Goal: Task Accomplishment & Management: Complete application form

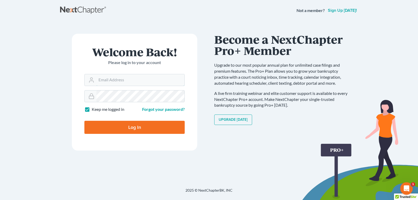
type input "legalstaff@saedilawgroup.com"
drag, startPoint x: 124, startPoint y: 127, endPoint x: 128, endPoint y: 128, distance: 3.6
click at [125, 127] on input "Log In" at bounding box center [134, 127] width 100 height 13
type input "Thinking..."
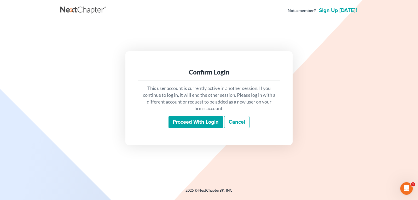
click at [184, 122] on input "Proceed with login" at bounding box center [196, 122] width 54 height 12
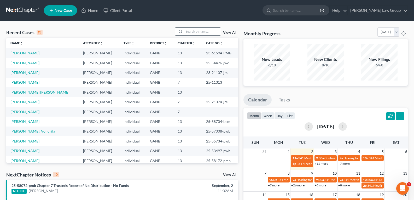
click at [192, 31] on input "search" at bounding box center [202, 32] width 37 height 8
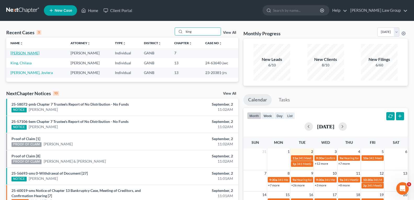
type input "king"
click at [22, 54] on link "[PERSON_NAME]" at bounding box center [24, 53] width 29 height 4
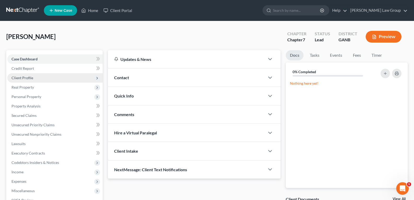
click at [19, 78] on span "Client Profile" at bounding box center [23, 78] width 22 height 4
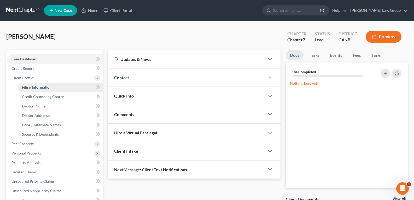
click at [28, 87] on span "Filing Information" at bounding box center [37, 87] width 30 height 4
select select "1"
select select "0"
select select "10"
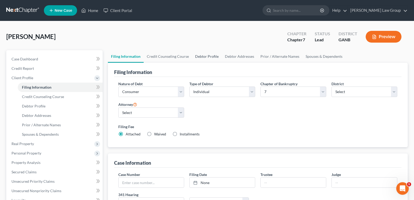
click at [212, 57] on link "Debtor Profile" at bounding box center [207, 56] width 30 height 13
select select "0"
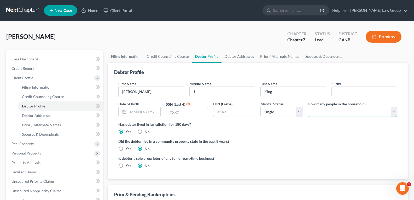
click at [329, 112] on select "Select 1 2 3 4 5 6 7 8 9 10 11 12 13 14 15 16 17 18 19 20" at bounding box center [353, 112] width 90 height 10
select select "5"
click at [308, 107] on select "Select 1 2 3 4 5 6 7 8 9 10 11 12 13 14 15 16 17 18 19 20" at bounding box center [353, 112] width 90 height 10
click at [292, 137] on ng-include "First Name [PERSON_NAME] Middle Name J Last Name [PERSON_NAME] Suffix Date of B…" at bounding box center [257, 127] width 279 height 92
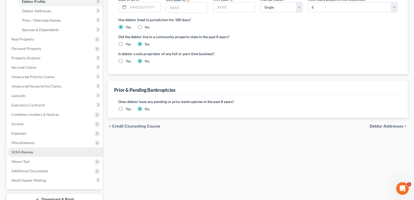
scroll to position [131, 0]
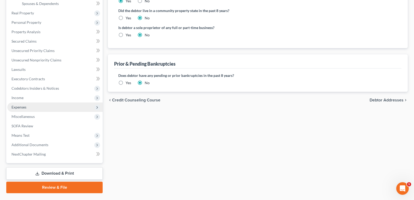
click at [18, 105] on span "Expenses" at bounding box center [19, 107] width 15 height 4
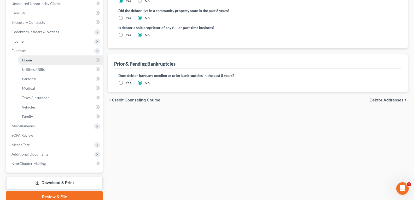
click at [40, 61] on link "Home" at bounding box center [60, 59] width 85 height 9
click at [36, 61] on link "Home" at bounding box center [60, 59] width 85 height 9
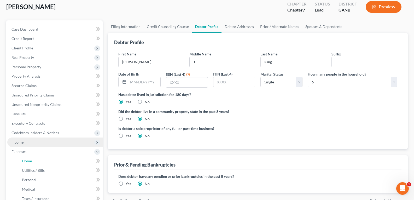
scroll to position [105, 0]
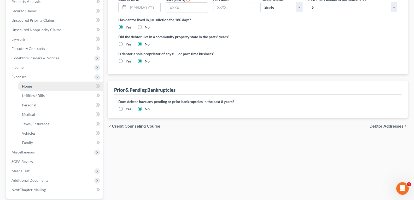
click at [28, 87] on span "Home" at bounding box center [27, 86] width 10 height 4
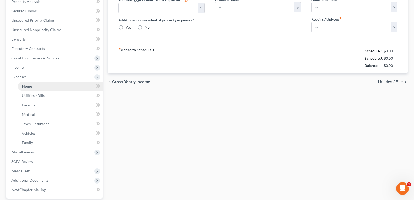
scroll to position [44, 0]
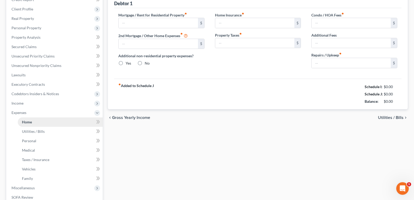
type input "1,100.00"
type input "0.00"
radio input "true"
type input "0.00"
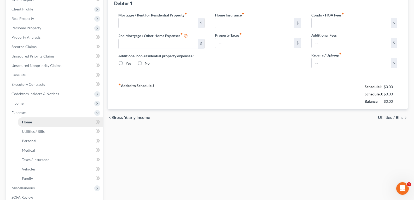
type input "0.00"
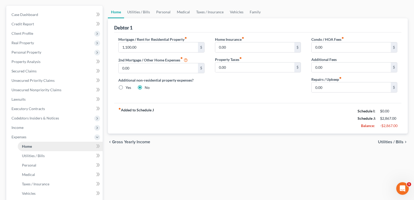
scroll to position [0, 0]
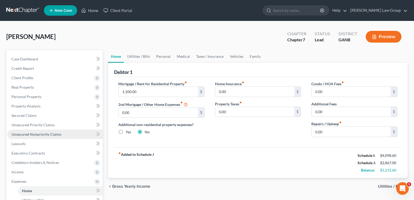
click at [28, 135] on span "Unsecured Nonpriority Claims" at bounding box center [37, 134] width 50 height 4
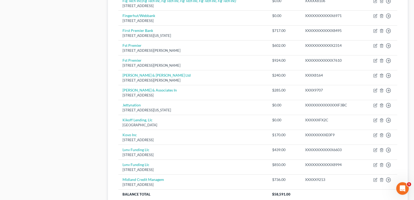
scroll to position [366, 0]
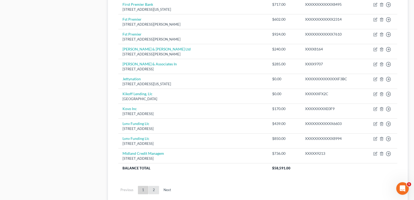
click at [153, 189] on link "2" at bounding box center [154, 190] width 10 height 8
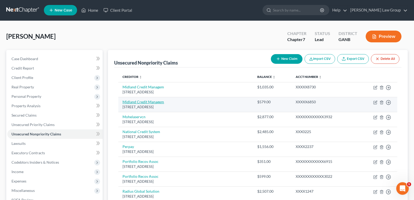
scroll to position [0, 0]
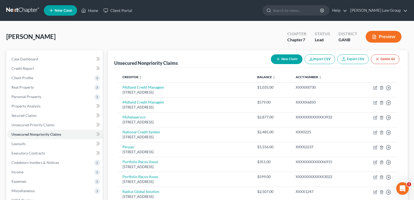
click at [284, 59] on button "New Claim" at bounding box center [287, 59] width 32 height 10
select select "0"
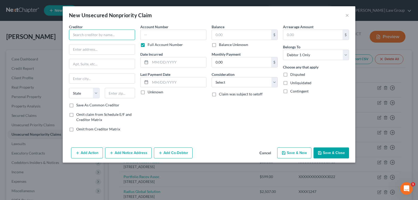
click at [102, 35] on input "text" at bounding box center [102, 35] width 66 height 10
type input "[GEOGRAPHIC_DATA]"
type input "1925 [GEOGRAPHIC_DATA] E"
click at [100, 64] on input "text" at bounding box center [102, 64] width 66 height 10
type input "17th Floor"
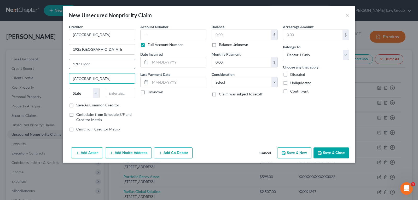
type input "[GEOGRAPHIC_DATA]"
select select "4"
type input "90067"
click at [231, 35] on input "text" at bounding box center [241, 35] width 59 height 10
type input "331.05"
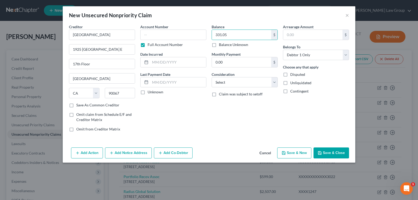
click at [336, 152] on button "Save & Close" at bounding box center [332, 152] width 36 height 11
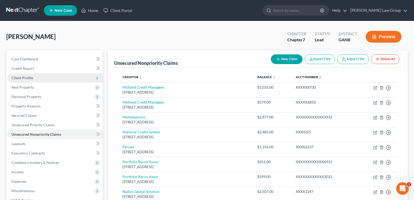
click at [26, 78] on span "Client Profile" at bounding box center [23, 78] width 22 height 4
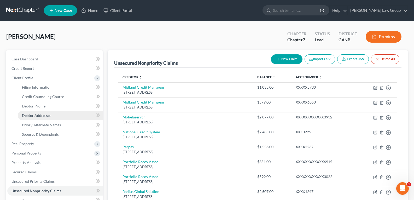
drag, startPoint x: 38, startPoint y: 113, endPoint x: 41, endPoint y: 117, distance: 4.8
click at [38, 113] on link "Debtor Addresses" at bounding box center [60, 115] width 85 height 9
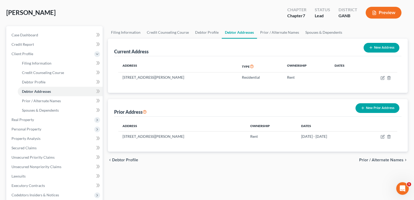
scroll to position [52, 0]
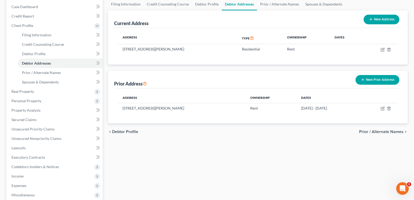
click at [371, 80] on button "New Prior Address" at bounding box center [378, 80] width 44 height 10
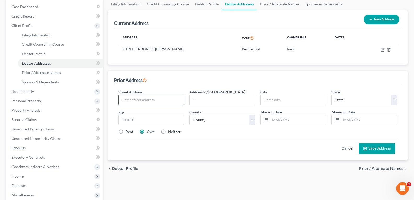
drag, startPoint x: 153, startPoint y: 95, endPoint x: 150, endPoint y: 100, distance: 6.0
click at [152, 98] on input "text" at bounding box center [151, 100] width 65 height 10
type input "[STREET_ADDRESS]"
type input "#164"
type input "Orlando"
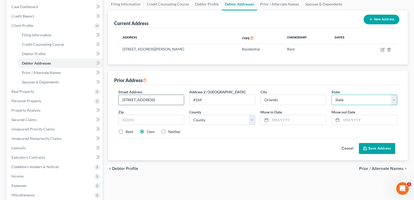
select select "9"
type input "32806"
click at [215, 118] on select "County [GEOGRAPHIC_DATA] [GEOGRAPHIC_DATA] [GEOGRAPHIC_DATA] [GEOGRAPHIC_DATA] …" at bounding box center [223, 120] width 66 height 10
select select "47"
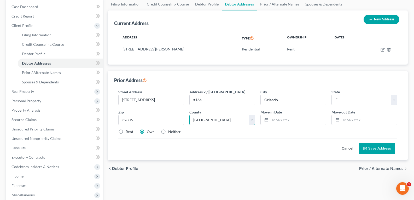
click at [190, 115] on select "County [GEOGRAPHIC_DATA] [GEOGRAPHIC_DATA] [GEOGRAPHIC_DATA] [GEOGRAPHIC_DATA] …" at bounding box center [223, 120] width 66 height 10
click at [283, 120] on input "text" at bounding box center [299, 120] width 56 height 10
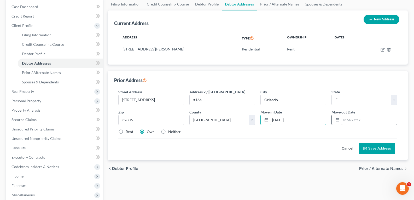
type input "[DATE]"
drag, startPoint x: 350, startPoint y: 118, endPoint x: 353, endPoint y: 113, distance: 5.4
click at [352, 114] on div "Move out Date *" at bounding box center [364, 117] width 71 height 16
type input "[DATE]"
drag, startPoint x: 121, startPoint y: 129, endPoint x: 120, endPoint y: 132, distance: 2.6
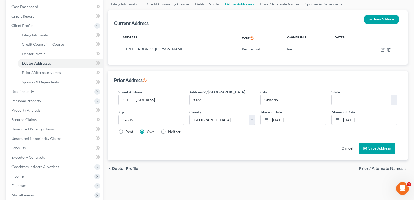
click at [126, 129] on label "Rent" at bounding box center [130, 131] width 8 height 5
click at [126, 134] on label "Rent" at bounding box center [130, 131] width 8 height 5
click at [128, 133] on input "Rent" at bounding box center [129, 130] width 3 height 3
radio input "true"
click at [379, 151] on button "Save Address" at bounding box center [377, 148] width 36 height 11
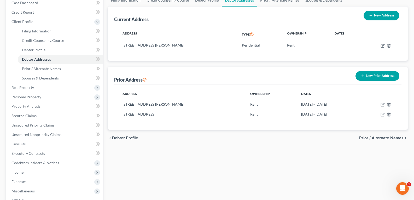
scroll to position [0, 0]
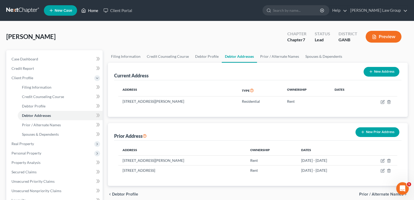
click at [87, 13] on link "Home" at bounding box center [90, 10] width 22 height 9
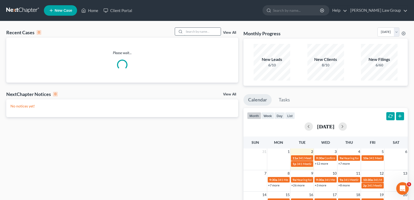
click at [204, 31] on input "search" at bounding box center [202, 32] width 37 height 8
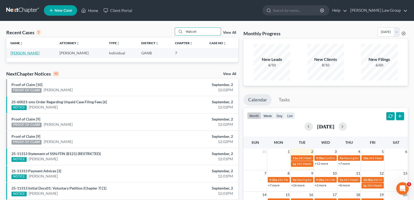
type input "Walcott"
click at [17, 54] on link "[PERSON_NAME]" at bounding box center [24, 53] width 29 height 4
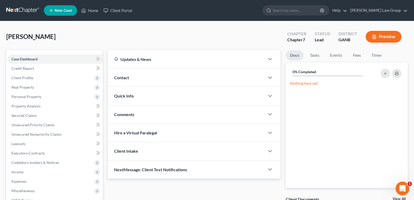
click at [400, 183] on div "Open Intercom Messenger" at bounding box center [401, 187] width 17 height 17
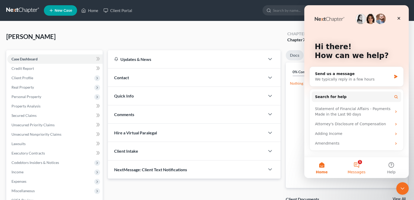
click at [359, 165] on button "1 Messages" at bounding box center [356, 167] width 35 height 21
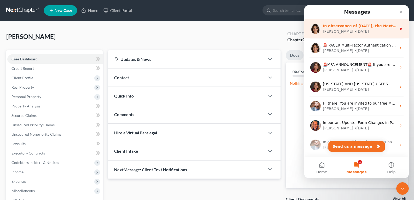
click at [385, 35] on div "In observance of [DATE], the NextChapter team will be out of office [DATE][DATE…" at bounding box center [357, 28] width 105 height 19
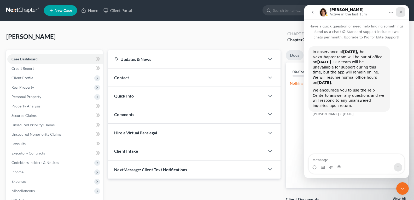
click at [400, 11] on icon "Close" at bounding box center [401, 12] width 3 height 3
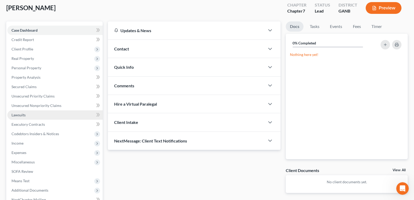
scroll to position [52, 0]
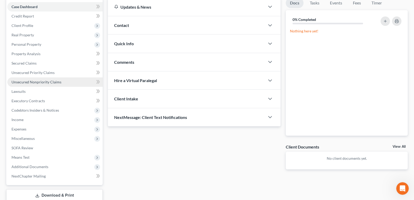
drag, startPoint x: 38, startPoint y: 83, endPoint x: 45, endPoint y: 84, distance: 6.6
click at [38, 83] on span "Unsecured Nonpriority Claims" at bounding box center [37, 82] width 50 height 4
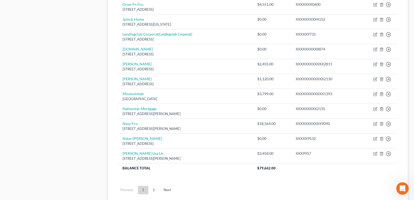
scroll to position [404, 0]
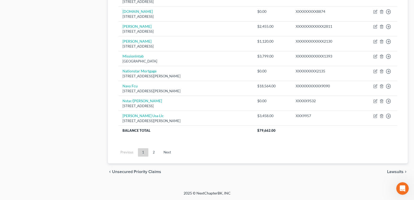
click at [154, 153] on link "2" at bounding box center [154, 152] width 10 height 8
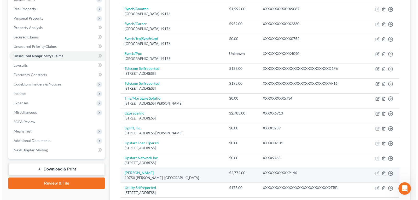
scroll to position [0, 0]
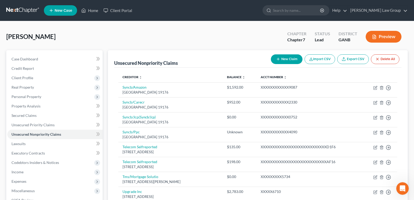
click at [281, 58] on button "New Claim" at bounding box center [287, 59] width 32 height 10
select select "0"
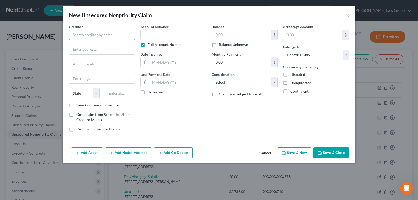
click at [96, 35] on input "text" at bounding box center [102, 35] width 66 height 10
type input "Show Mastercard"
type input "P.O. Box 5161"
type input "[GEOGRAPHIC_DATA]"
click at [94, 37] on input "Show Mastercard" at bounding box center [102, 35] width 66 height 10
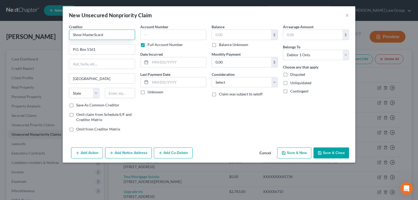
type input "Show Mastercard"
click at [90, 93] on select "State [US_STATE] AK AR AZ CA CO CT DE DC [GEOGRAPHIC_DATA] [GEOGRAPHIC_DATA] GU…" at bounding box center [84, 93] width 31 height 10
select select "43"
click at [69, 88] on select "State [US_STATE] AK AR AZ CA CO CT DE DC [GEOGRAPHIC_DATA] [GEOGRAPHIC_DATA] GU…" at bounding box center [84, 93] width 31 height 10
click at [113, 95] on input "text" at bounding box center [120, 93] width 31 height 10
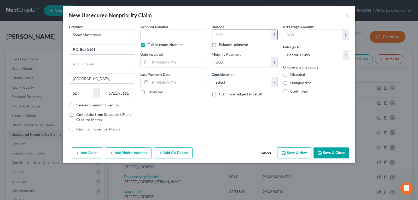
type input "57117-5161"
click at [228, 39] on input "text" at bounding box center [241, 35] width 59 height 10
type input "75.00"
click at [153, 32] on input "text" at bounding box center [173, 35] width 66 height 10
click at [148, 44] on label "Full Account Number" at bounding box center [165, 44] width 35 height 5
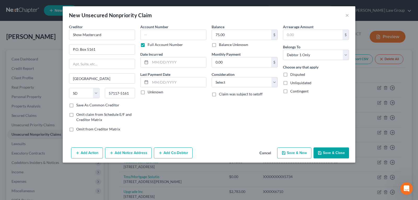
click at [150, 44] on input "Full Account Number" at bounding box center [151, 43] width 3 height 3
click at [152, 36] on input "text" at bounding box center [173, 35] width 66 height 10
type input "0777"
click at [325, 150] on button "Save & Close" at bounding box center [332, 152] width 36 height 11
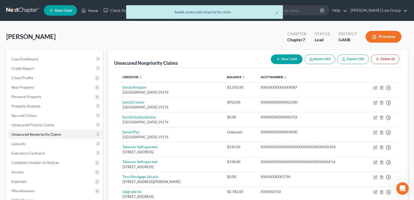
click at [288, 59] on button "New Claim" at bounding box center [287, 59] width 32 height 10
select select "0"
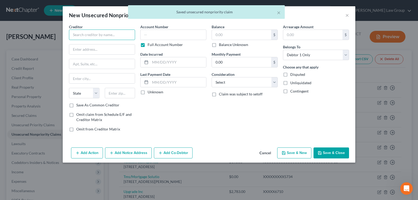
click at [119, 35] on input "text" at bounding box center [102, 35] width 66 height 10
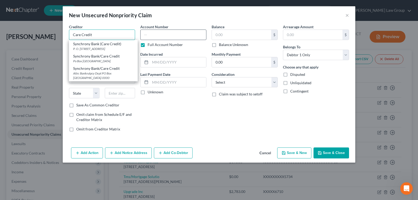
type input "Care Credit"
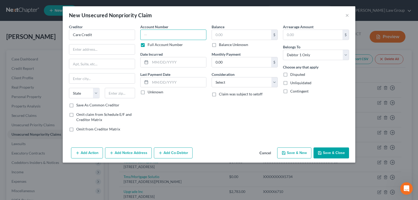
click at [181, 32] on input "text" at bounding box center [173, 35] width 66 height 10
click at [125, 52] on input "text" at bounding box center [102, 49] width 66 height 10
paste input "[STREET_ADDRESS]"
type input "[STREET_ADDRESS]"
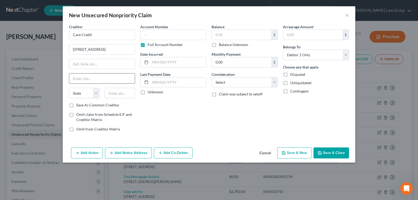
click at [97, 78] on input "text" at bounding box center [102, 78] width 66 height 10
type input "Alpharetta"
select select "10"
click at [118, 50] on input "[STREET_ADDRESS]" at bounding box center [102, 49] width 66 height 10
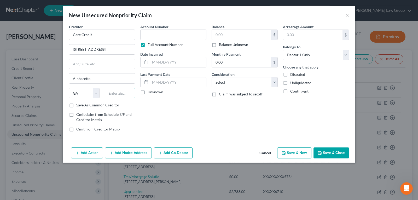
click at [133, 93] on input "text" at bounding box center [120, 93] width 31 height 10
type input "30005"
drag, startPoint x: 156, startPoint y: 26, endPoint x: 161, endPoint y: 34, distance: 9.5
click at [159, 28] on label "Account Number" at bounding box center [154, 26] width 28 height 5
click at [161, 34] on input "text" at bounding box center [173, 35] width 66 height 10
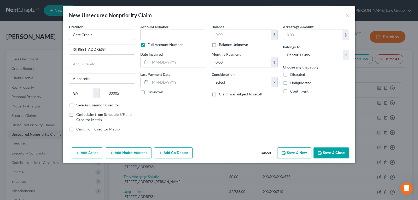
click at [148, 45] on label "Full Account Number" at bounding box center [165, 44] width 35 height 5
click at [150, 45] on input "Full Account Number" at bounding box center [151, 43] width 3 height 3
click at [159, 33] on input "text" at bounding box center [173, 35] width 66 height 10
type input "2330"
click at [230, 35] on input "text" at bounding box center [241, 35] width 59 height 10
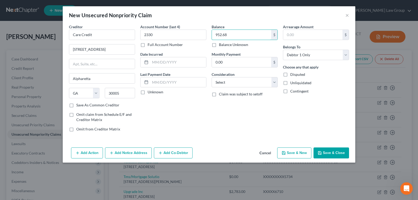
type input "952.68"
click at [302, 154] on button "Save & New" at bounding box center [294, 152] width 34 height 11
select select "0"
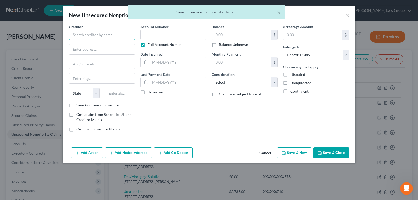
click at [105, 35] on input "text" at bounding box center [102, 35] width 66 height 10
type input "Amazon Store"
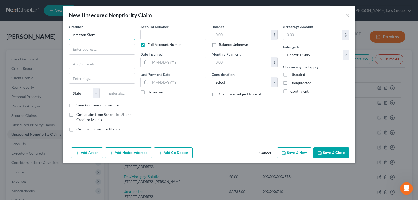
drag, startPoint x: 112, startPoint y: 35, endPoint x: 24, endPoint y: 34, distance: 87.9
click at [24, 34] on div "New Unsecured Nonpriority Claim × Creditor * Amazon Store State [US_STATE] AK A…" at bounding box center [209, 100] width 418 height 200
paste input "[DOMAIN_NAME], Inc. c/o Corporation Service Company"
type input "[DOMAIN_NAME], Inc. c/o Corporation Service Company"
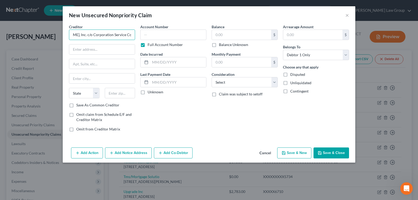
scroll to position [0, 0]
click at [95, 49] on input "text" at bounding box center [102, 49] width 66 height 10
paste input "[STREET_ADDRESS]"
type input "[STREET_ADDRESS]"
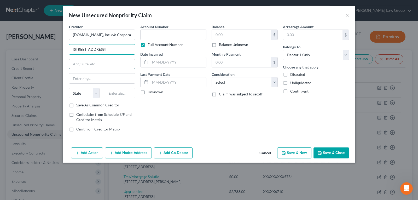
click at [100, 61] on input "text" at bounding box center [102, 64] width 66 height 10
paste input "Suite 304"
type input "Suite 304"
click at [88, 83] on input "text" at bounding box center [102, 78] width 66 height 10
paste input "Tumwater,"
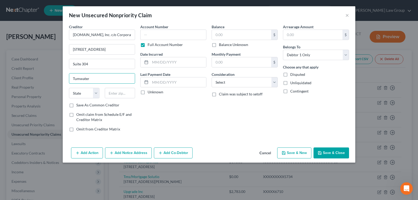
type input "Tumwater"
click at [95, 94] on select "State [US_STATE] AK AR AZ CA CO CT DE DC [GEOGRAPHIC_DATA] [GEOGRAPHIC_DATA] GU…" at bounding box center [84, 93] width 31 height 10
select select "50"
click at [69, 88] on select "State [US_STATE] AK AR AZ CA CO CT DE DC [GEOGRAPHIC_DATA] [GEOGRAPHIC_DATA] GU…" at bounding box center [84, 93] width 31 height 10
drag, startPoint x: 121, startPoint y: 93, endPoint x: 118, endPoint y: 70, distance: 23.4
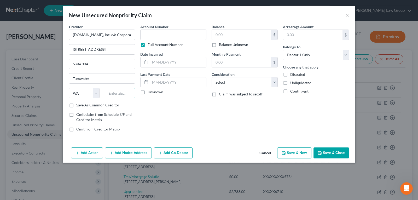
click at [121, 93] on input "text" at bounding box center [120, 93] width 31 height 10
type input "98501"
click at [182, 38] on input "text" at bounding box center [173, 35] width 66 height 10
type input "Olympia"
click at [148, 44] on label "Full Account Number" at bounding box center [165, 44] width 35 height 5
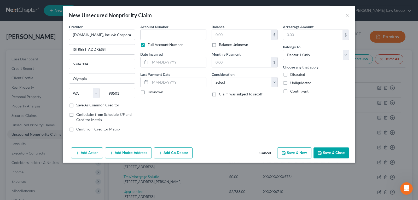
click at [150, 44] on input "Full Account Number" at bounding box center [151, 43] width 3 height 3
click at [156, 35] on input "text" at bounding box center [173, 35] width 66 height 10
type input "9087"
click at [243, 30] on input "text" at bounding box center [241, 35] width 59 height 10
type input "1,982.43"
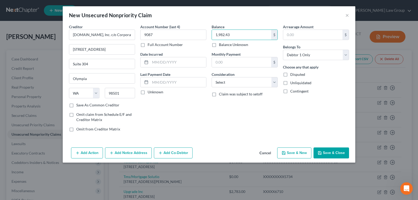
click at [292, 153] on button "Save & New" at bounding box center [294, 152] width 34 height 11
select select "0"
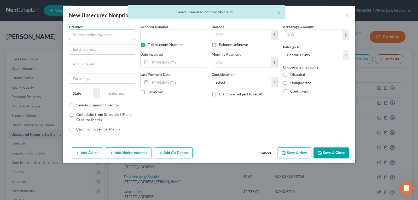
click at [110, 32] on input "text" at bounding box center [102, 35] width 66 height 10
type input "Bank of America"
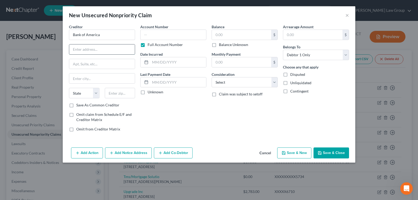
click at [92, 48] on input "text" at bounding box center [102, 49] width 66 height 10
paste input "America N.A., Legal Order Processing"
type input "America N.A., Legal Order Processing"
click at [112, 36] on input "Bank of America" at bounding box center [102, 35] width 66 height 10
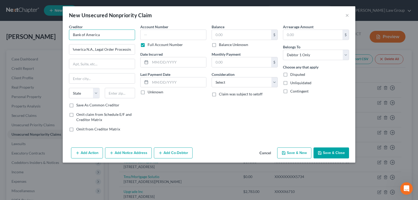
scroll to position [0, 0]
type input "Bank of America N.A."
drag, startPoint x: 94, startPoint y: 49, endPoint x: 52, endPoint y: 44, distance: 41.7
click at [52, 44] on div "New Unsecured Nonpriority Claim × Creditor * Bank of America N.A. America N.A.,…" at bounding box center [209, 100] width 418 height 200
type input "Legal Order Processing"
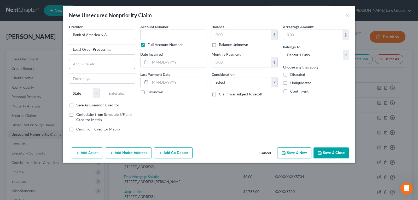
click at [85, 65] on input "text" at bounding box center [102, 64] width 66 height 10
paste input "[STREET_ADDRESS], Mail Code: DE5-024-02-08"
type input "[STREET_ADDRESS], Mail Code: DE5-024-02-08"
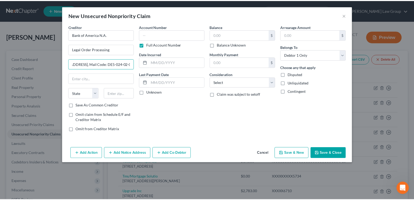
scroll to position [0, 0]
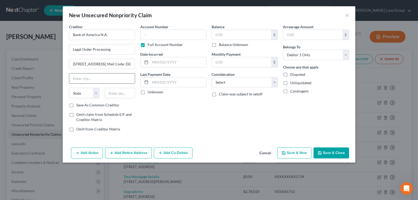
click at [87, 77] on input "text" at bounding box center [102, 78] width 66 height 10
paste input "[GEOGRAPHIC_DATA]"
type input "[GEOGRAPHIC_DATA]"
click at [95, 92] on select "State [US_STATE] AK AR AZ CA CO CT DE DC [GEOGRAPHIC_DATA] [GEOGRAPHIC_DATA] GU…" at bounding box center [84, 93] width 31 height 10
select select "7"
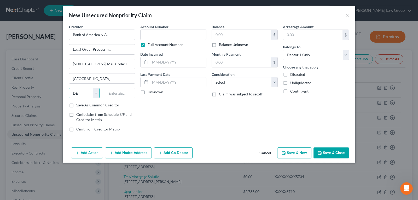
click at [84, 95] on select "State [US_STATE] AK AR AZ CA CO CT DE DC [GEOGRAPHIC_DATA] [GEOGRAPHIC_DATA] GU…" at bounding box center [84, 93] width 31 height 10
click at [119, 93] on input "text" at bounding box center [120, 93] width 31 height 10
type input "19713"
click at [180, 35] on input "text" at bounding box center [173, 35] width 66 height 10
type input "4968"
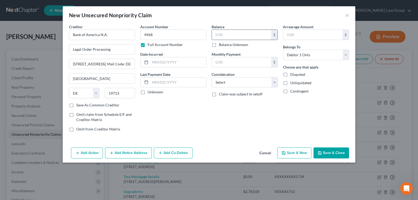
drag, startPoint x: 233, startPoint y: 30, endPoint x: 231, endPoint y: 34, distance: 3.9
click at [233, 31] on input "text" at bounding box center [241, 35] width 59 height 10
type input "660.96"
click at [301, 154] on button "Save & New" at bounding box center [294, 152] width 34 height 11
select select "0"
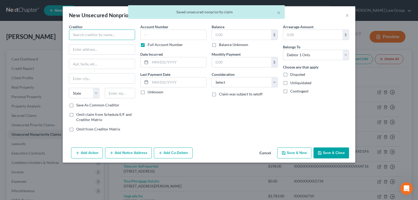
click at [98, 32] on input "text" at bounding box center [102, 35] width 66 height 10
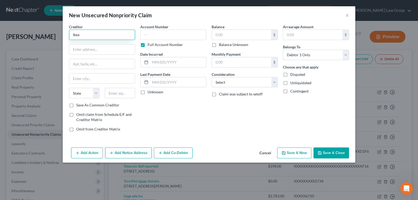
drag, startPoint x: 92, startPoint y: 35, endPoint x: 64, endPoint y: 35, distance: 28.0
click at [64, 35] on div "Creditor * Ikea State [US_STATE] AK AR AZ CA CO CT DE DC [GEOGRAPHIC_DATA] [GEO…" at bounding box center [209, 84] width 293 height 121
type input "Comenity Capital Bank/Ikea"
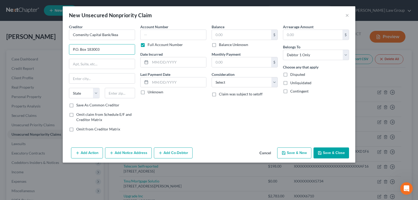
type input "P.O. Box 183003"
type input "Columbus"
select select "36"
type input "43218-3003"
click at [193, 35] on input "text" at bounding box center [173, 35] width 66 height 10
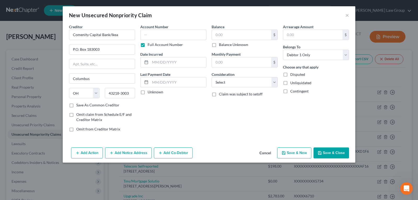
click at [148, 45] on label "Full Account Number" at bounding box center [165, 44] width 35 height 5
click at [150, 45] on input "Full Account Number" at bounding box center [151, 43] width 3 height 3
click at [162, 38] on input "text" at bounding box center [173, 35] width 66 height 10
type input "5156"
click at [241, 32] on input "text" at bounding box center [241, 35] width 59 height 10
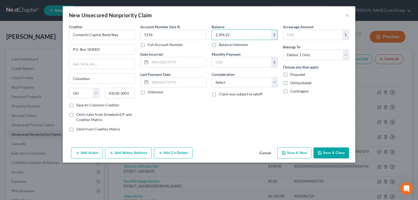
type input "2,396.22"
click at [295, 151] on button "Save & New" at bounding box center [294, 152] width 34 height 11
select select "0"
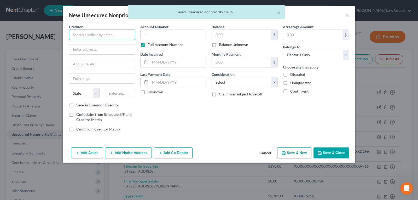
drag, startPoint x: 105, startPoint y: 32, endPoint x: 104, endPoint y: 41, distance: 8.8
click at [104, 38] on input "text" at bounding box center [102, 35] width 66 height 10
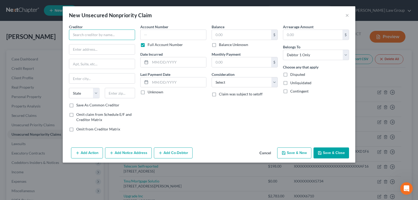
click at [94, 37] on input "text" at bounding box center [102, 35] width 66 height 10
type input "Capital One"
click at [90, 45] on input "text" at bounding box center [102, 49] width 66 height 10
type input "Attn: General Correspondence"
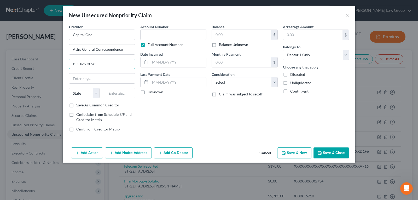
type input "P.O. Box 30285"
type input "[GEOGRAPHIC_DATA]"
select select "46"
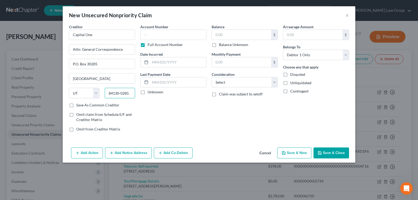
type input "84130-0285"
click at [148, 44] on label "Full Account Number" at bounding box center [165, 44] width 35 height 5
click at [150, 44] on input "Full Account Number" at bounding box center [151, 43] width 3 height 3
click at [159, 35] on input "text" at bounding box center [173, 35] width 66 height 10
type input "8263"
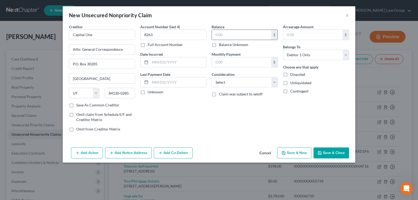
click at [243, 36] on input "text" at bounding box center [241, 35] width 59 height 10
type input "4,407.94"
click at [233, 79] on select "Select Cable / Satellite Services Collection Agency Credit Card Debt Debt Couns…" at bounding box center [245, 82] width 66 height 10
select select "2"
click at [212, 77] on select "Select Cable / Satellite Services Collection Agency Credit Card Debt Debt Couns…" at bounding box center [245, 82] width 66 height 10
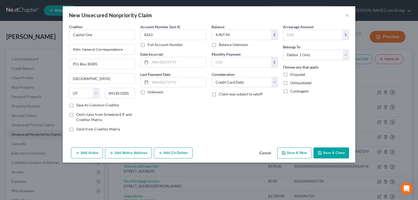
click at [288, 151] on button "Save & New" at bounding box center [294, 152] width 34 height 11
select select "0"
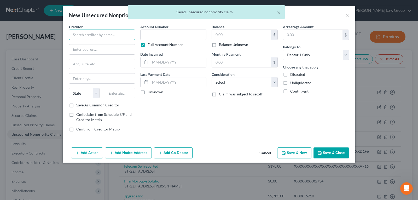
click at [112, 35] on input "text" at bounding box center [102, 35] width 66 height 10
type input "Capital One"
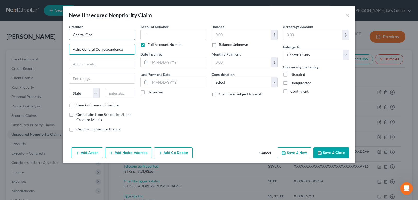
type input "Attn: General Correspondence"
type input "P.O. Box 30285"
select select "42"
click at [96, 73] on div "Creditor * Capital One Attn: General Correspondence P.O. Box 30285 State [US_ST…" at bounding box center [102, 63] width 66 height 78
click at [98, 80] on input "text" at bounding box center [102, 78] width 66 height 10
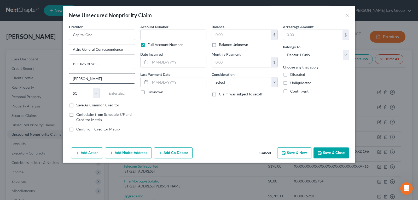
type input "[GEOGRAPHIC_DATA]"
click at [84, 91] on select "State [US_STATE] AK AR AZ CA CO CT DE DC [GEOGRAPHIC_DATA] [GEOGRAPHIC_DATA] GU…" at bounding box center [84, 93] width 31 height 10
select select "46"
click at [69, 88] on select "State [US_STATE] AK AR AZ CA CO CT DE DC [GEOGRAPHIC_DATA] [GEOGRAPHIC_DATA] GU…" at bounding box center [84, 93] width 31 height 10
type input "84130-0285"
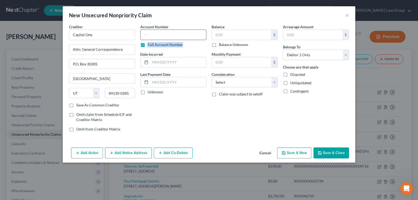
drag, startPoint x: 145, startPoint y: 44, endPoint x: 152, endPoint y: 34, distance: 12.3
click at [148, 41] on div "Account Number Full Account Number" at bounding box center [173, 35] width 66 height 23
click at [152, 34] on input "text" at bounding box center [173, 35] width 66 height 10
click at [148, 44] on label "Full Account Number" at bounding box center [165, 44] width 35 height 5
click at [150, 44] on input "Full Account Number" at bounding box center [151, 43] width 3 height 3
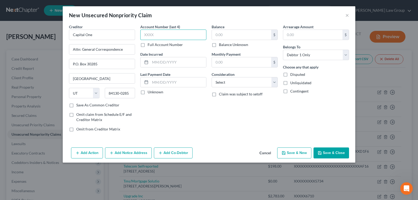
click at [156, 38] on input "text" at bounding box center [173, 35] width 66 height 10
type input "0654"
click at [243, 35] on input "text" at bounding box center [241, 35] width 59 height 10
type input "2,548.89"
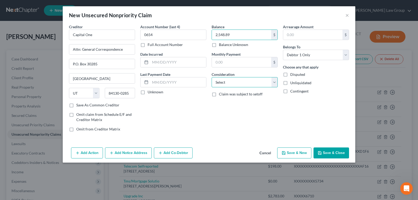
click at [246, 85] on select "Select Cable / Satellite Services Collection Agency Credit Card Debt Debt Couns…" at bounding box center [245, 82] width 66 height 10
select select "2"
click at [212, 77] on select "Select Cable / Satellite Services Collection Agency Credit Card Debt Debt Couns…" at bounding box center [245, 82] width 66 height 10
click at [337, 152] on button "Save & Close" at bounding box center [332, 152] width 36 height 11
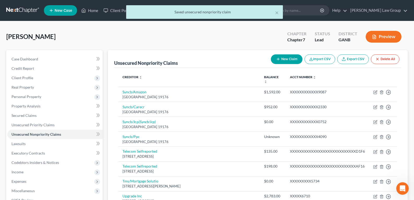
click at [288, 62] on button "New Claim" at bounding box center [287, 59] width 32 height 10
select select "0"
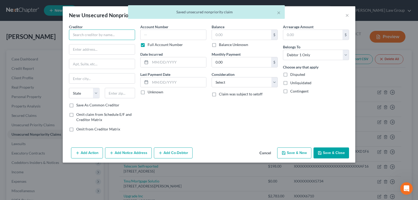
click at [112, 33] on input "text" at bounding box center [102, 35] width 66 height 10
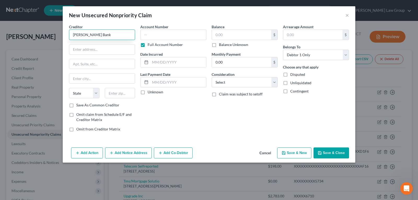
type input "[PERSON_NAME] Bank"
type input "Attn: Customer Service"
type input "P.O. Box 9201"
type input "Old Bethpage"
select select "35"
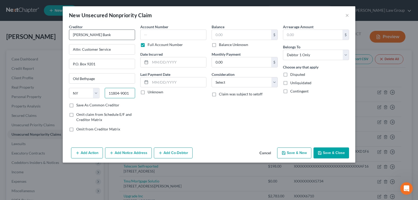
type input "11804-9001"
click at [148, 43] on label "Full Account Number" at bounding box center [165, 44] width 35 height 5
click at [150, 43] on input "Full Account Number" at bounding box center [151, 43] width 3 height 3
click at [163, 36] on input "text" at bounding box center [173, 35] width 66 height 10
type input "2811"
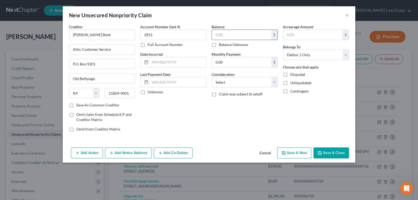
click at [228, 37] on input "text" at bounding box center [241, 35] width 59 height 10
type input "2,616.45"
click at [225, 85] on select "Select Cable / Satellite Services Collection Agency Credit Card Debt Debt Couns…" at bounding box center [245, 82] width 66 height 10
select select "2"
click at [212, 77] on select "Select Cable / Satellite Services Collection Agency Credit Card Debt Debt Couns…" at bounding box center [245, 82] width 66 height 10
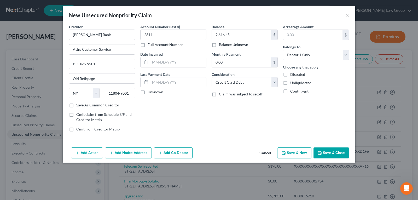
click at [192, 134] on div "Account Number (last 4) 2811 Full Account Number Date Incurred Last Payment Dat…" at bounding box center [173, 80] width 71 height 112
click at [284, 152] on icon "button" at bounding box center [284, 153] width 4 height 4
select select "0"
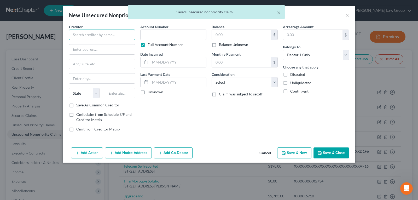
click at [114, 37] on input "text" at bounding box center [102, 35] width 66 height 10
type input "[PERSON_NAME] Bank"
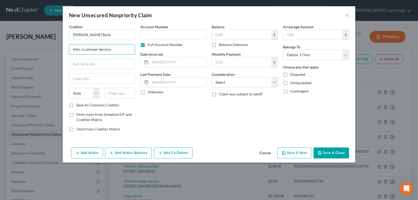
type input "Attn: Customer Service"
type input "P.O. Box 9201"
type input "Old Bethpage"
select select "35"
type input "11804-9001"
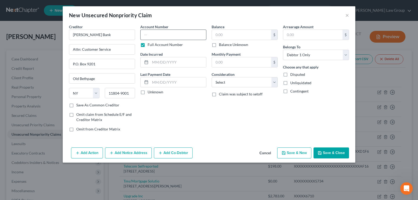
drag, startPoint x: 161, startPoint y: 27, endPoint x: 161, endPoint y: 31, distance: 3.9
click at [161, 29] on label "Account Number" at bounding box center [154, 26] width 28 height 5
click at [161, 32] on input "text" at bounding box center [173, 35] width 66 height 10
click at [235, 32] on input "text" at bounding box center [241, 35] width 59 height 10
drag, startPoint x: 162, startPoint y: 35, endPoint x: 63, endPoint y: 34, distance: 99.6
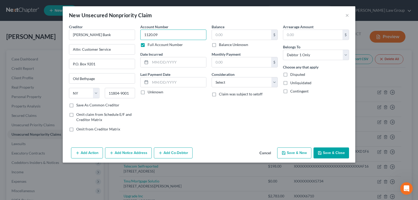
click at [63, 34] on div "Creditor * [PERSON_NAME] Bank Attn: Customer Service P.O. [GEOGRAPHIC_DATA] [US…" at bounding box center [209, 84] width 293 height 121
type input "\"
click at [148, 44] on label "Full Account Number" at bounding box center [165, 44] width 35 height 5
click at [150, 44] on input "Full Account Number" at bounding box center [151, 43] width 3 height 3
click at [156, 31] on input "text" at bounding box center [173, 35] width 66 height 10
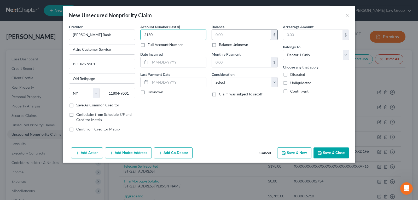
type input "2130"
click at [230, 33] on input "text" at bounding box center [241, 35] width 59 height 10
type input "1,120.09"
click at [229, 83] on select "Select Cable / Satellite Services Collection Agency Credit Card Debt Debt Couns…" at bounding box center [245, 82] width 66 height 10
select select "2"
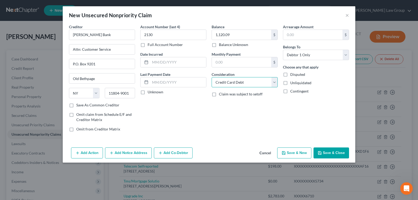
click at [212, 77] on select "Select Cable / Satellite Services Collection Agency Credit Card Debt Debt Couns…" at bounding box center [245, 82] width 66 height 10
click at [294, 154] on button "Save & New" at bounding box center [294, 152] width 34 height 11
select select "0"
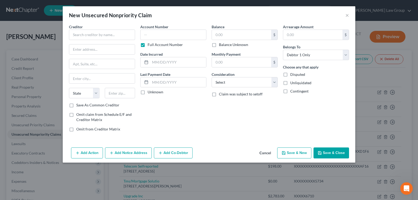
click at [263, 152] on button "Cancel" at bounding box center [265, 153] width 20 height 10
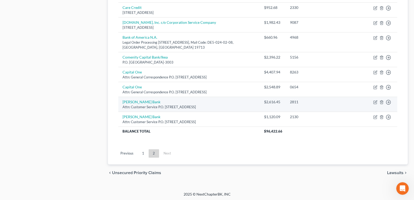
scroll to position [294, 0]
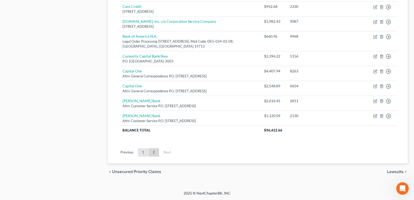
click at [143, 152] on link "1" at bounding box center [143, 152] width 10 height 8
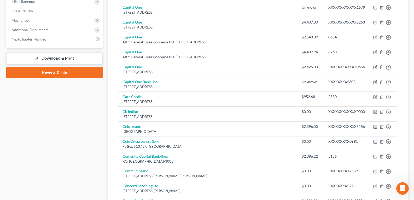
scroll to position [163, 0]
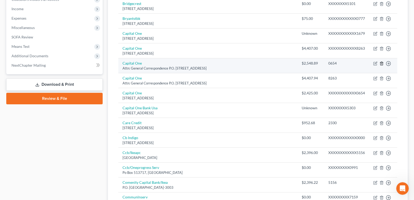
click at [383, 61] on icon "button" at bounding box center [382, 63] width 4 height 4
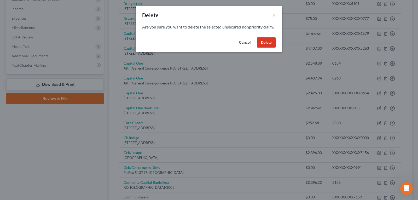
click at [268, 46] on button "Delete" at bounding box center [266, 42] width 19 height 10
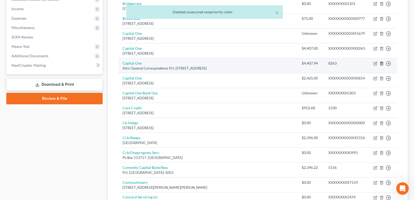
click at [381, 61] on icon "button" at bounding box center [382, 63] width 4 height 4
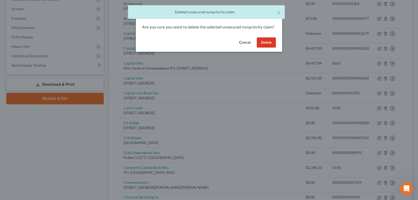
click at [269, 48] on button "Delete" at bounding box center [266, 42] width 19 height 10
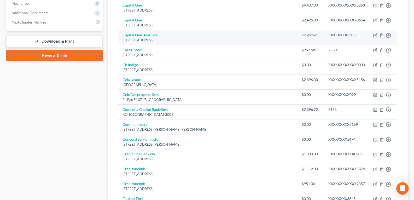
scroll to position [215, 0]
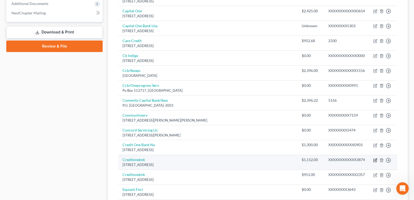
click at [375, 158] on icon "button" at bounding box center [376, 160] width 4 height 4
select select "31"
select select "2"
select select "0"
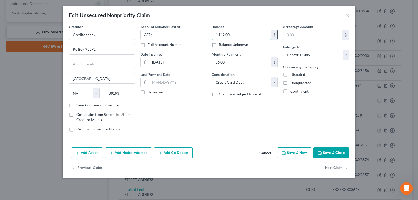
click at [238, 34] on input "1,112.00" at bounding box center [241, 35] width 59 height 10
type input "1,112.97"
click at [332, 156] on button "Save & Close" at bounding box center [332, 152] width 36 height 11
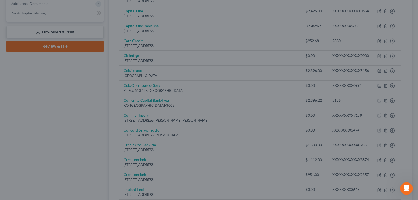
type input "0"
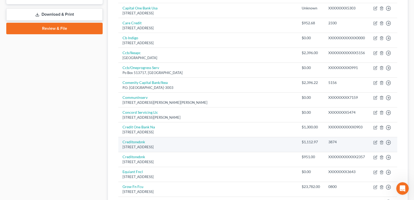
scroll to position [242, 0]
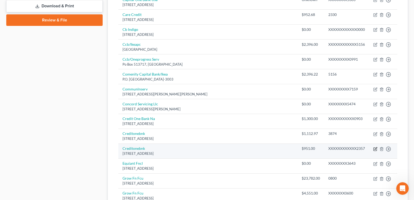
drag, startPoint x: 374, startPoint y: 142, endPoint x: 376, endPoint y: 145, distance: 2.7
click at [376, 147] on icon "button" at bounding box center [376, 149] width 4 height 4
select select "31"
select select "2"
select select "0"
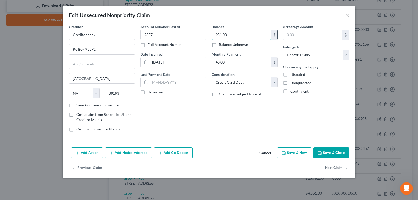
click at [233, 32] on input "951.00" at bounding box center [241, 35] width 59 height 10
click at [233, 33] on input "951.00" at bounding box center [241, 35] width 59 height 10
type input "951.63"
click at [328, 152] on button "Save & Close" at bounding box center [332, 152] width 36 height 11
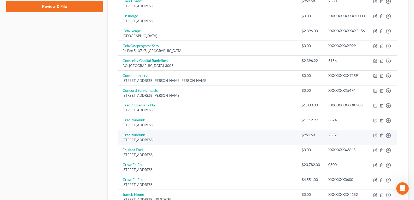
scroll to position [268, 0]
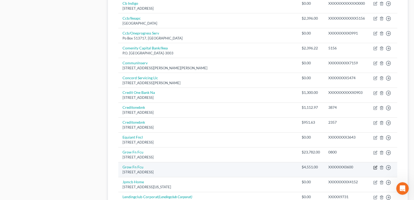
click at [375, 165] on icon "button" at bounding box center [376, 167] width 4 height 4
select select "9"
select select "2"
select select "0"
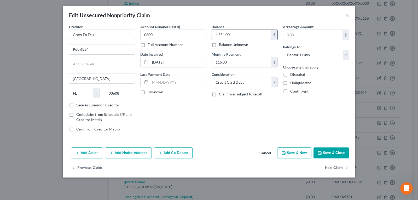
click at [243, 42] on label "Balance Unknown" at bounding box center [233, 44] width 29 height 5
click at [225, 42] on input "Balance Unknown" at bounding box center [222, 43] width 3 height 3
checkbox input "true"
type input "0.00"
click at [206, 30] on div "Creditor * Grow Fn Fcu Pob 6824 [GEOGRAPHIC_DATA] [US_STATE] AK AR AZ CA CO [GE…" at bounding box center [209, 80] width 286 height 112
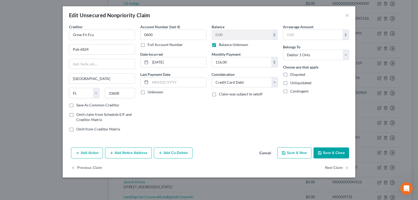
click at [219, 45] on label "Balance Unknown" at bounding box center [233, 44] width 29 height 5
click at [221, 45] on input "Balance Unknown" at bounding box center [222, 43] width 3 height 3
checkbox input "false"
click at [234, 32] on input "0.00" at bounding box center [241, 35] width 59 height 10
type input "4,604.74"
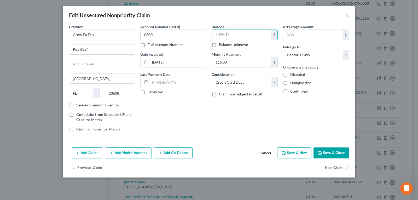
click at [325, 150] on button "Save & Close" at bounding box center [332, 152] width 36 height 11
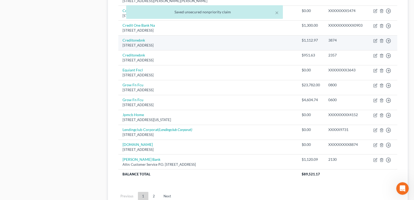
scroll to position [346, 0]
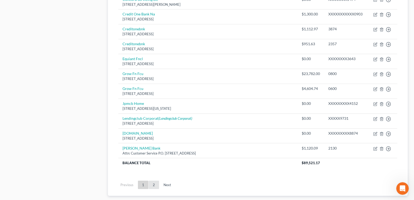
click at [150, 181] on link "2" at bounding box center [154, 185] width 10 height 8
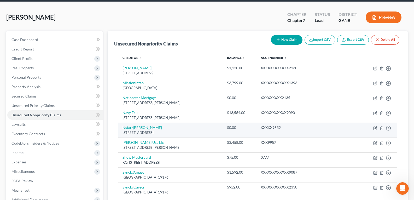
scroll to position [45, 0]
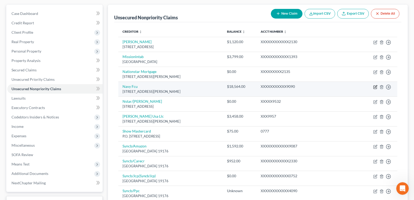
click at [376, 87] on icon "button" at bounding box center [376, 87] width 4 height 4
select select "48"
select select "2"
select select "0"
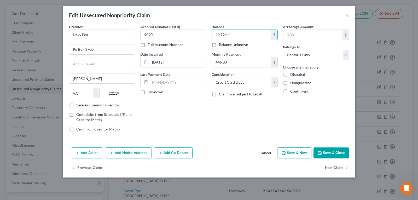
type input "19,724.41"
click at [321, 152] on icon "button" at bounding box center [320, 153] width 4 height 4
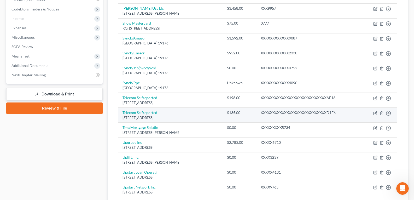
scroll to position [202, 0]
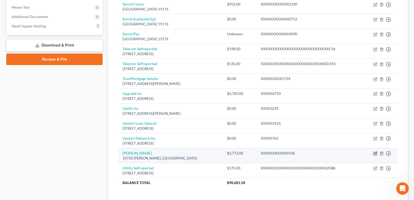
click at [376, 153] on icon "button" at bounding box center [376, 153] width 4 height 4
select select "45"
select select "2"
select select "0"
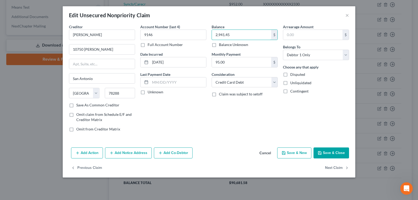
type input "2,941.45"
click at [327, 154] on button "Save & Close" at bounding box center [332, 152] width 36 height 11
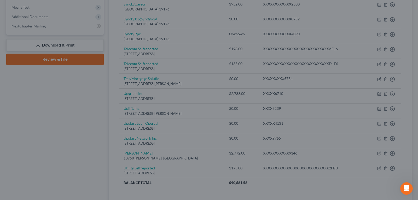
type input "0"
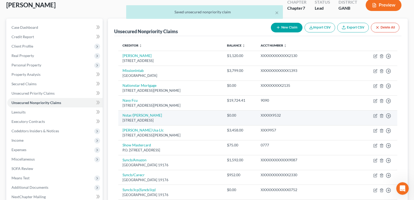
scroll to position [19, 0]
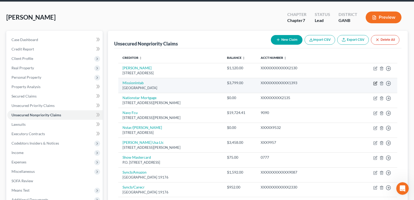
click at [376, 85] on icon "button" at bounding box center [376, 83] width 4 height 4
select select "10"
select select "2"
select select "0"
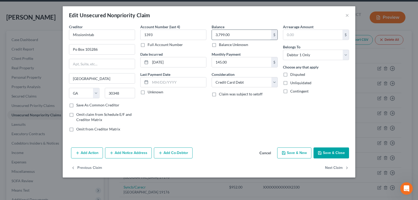
click at [243, 35] on input "3,799.00" at bounding box center [241, 35] width 59 height 10
type input "4,099.53"
click at [326, 152] on button "Save & Close" at bounding box center [332, 152] width 36 height 11
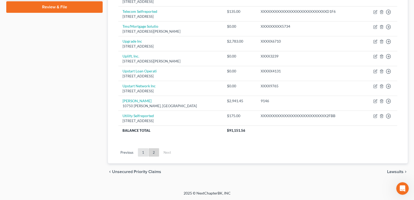
click at [144, 151] on link "1" at bounding box center [143, 152] width 10 height 8
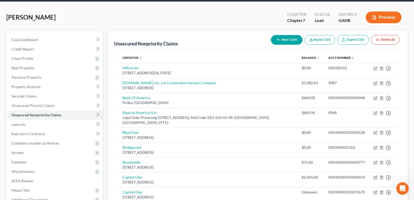
click at [284, 38] on button "New Claim" at bounding box center [287, 40] width 32 height 10
select select "0"
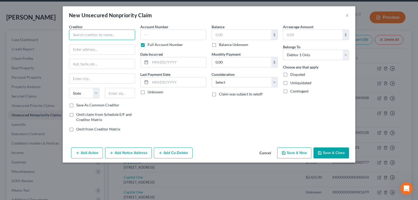
click at [115, 32] on input "text" at bounding box center [102, 35] width 66 height 10
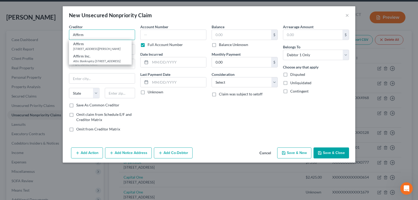
type input "Affirm"
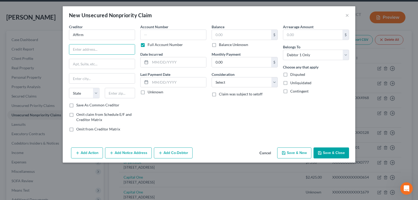
click at [263, 155] on button "Cancel" at bounding box center [265, 153] width 20 height 10
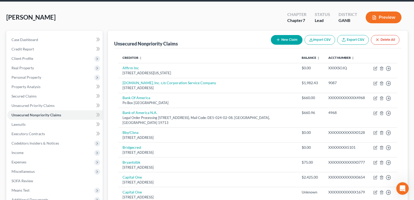
click at [275, 40] on button "New Claim" at bounding box center [287, 40] width 32 height 10
select select "0"
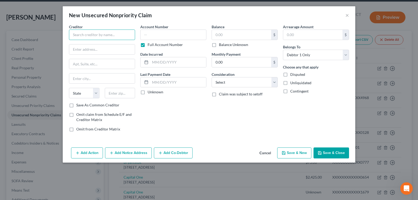
click at [103, 36] on input "text" at bounding box center [102, 35] width 66 height 10
type input "Affirm"
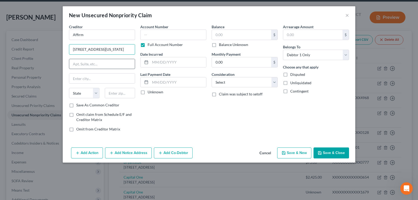
type input "[STREET_ADDRESS][US_STATE]"
click at [111, 61] on input "text" at bounding box center [102, 64] width 66 height 10
click at [111, 60] on input "text" at bounding box center [102, 64] width 66 height 10
click at [106, 50] on input "[STREET_ADDRESS][US_STATE]" at bounding box center [102, 49] width 66 height 10
click at [273, 156] on button "Cancel" at bounding box center [265, 153] width 20 height 10
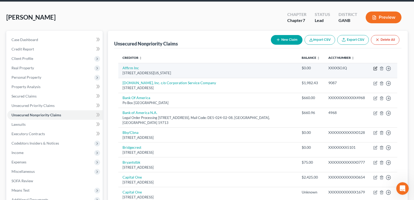
click at [377, 70] on icon "button" at bounding box center [376, 68] width 4 height 4
select select "4"
select select "0"
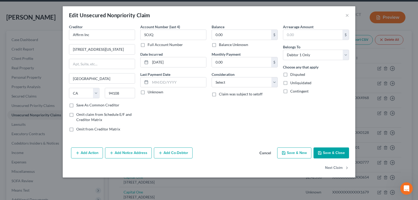
click at [55, 87] on div "Edit Unsecured Nonpriority Claim × Creditor * Affirm Inc [STREET_ADDRESS][US_ST…" at bounding box center [209, 100] width 418 height 200
click at [265, 152] on button "Cancel" at bounding box center [265, 153] width 20 height 10
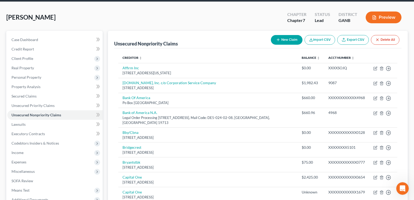
click at [283, 44] on button "New Claim" at bounding box center [287, 40] width 32 height 10
select select "0"
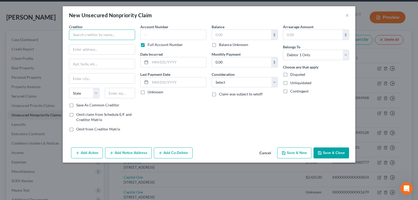
click at [127, 38] on input "text" at bounding box center [102, 35] width 66 height 10
type input "a"
type input "Affirm, Inc."
type input "[STREET_ADDRESS][US_STATE]"
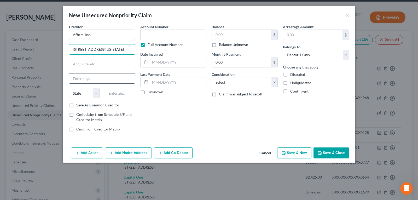
click at [97, 78] on input "text" at bounding box center [102, 78] width 66 height 10
type input "[GEOGRAPHIC_DATA]"
select select "4"
type input "d94108"
click at [76, 107] on label "Save As Common Creditor" at bounding box center [97, 104] width 43 height 5
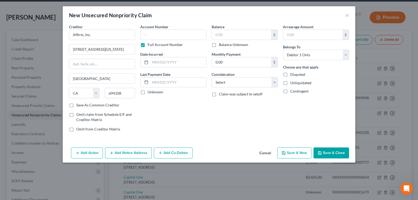
click at [78, 106] on input "Save As Common Creditor" at bounding box center [79, 103] width 3 height 3
checkbox input "true"
click at [163, 37] on input "text" at bounding box center [173, 35] width 66 height 10
click at [148, 47] on label "Full Account Number" at bounding box center [165, 44] width 35 height 5
click at [150, 45] on input "Full Account Number" at bounding box center [151, 43] width 3 height 3
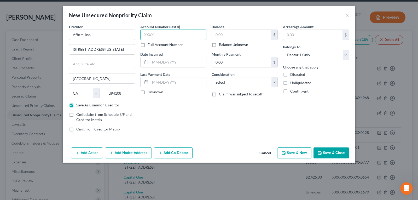
click at [156, 34] on input "text" at bounding box center [173, 35] width 66 height 10
type input "ISSY"
click at [224, 32] on input "text" at bounding box center [241, 35] width 59 height 10
type input "67.26"
click at [250, 87] on select "Select Cable / Satellite Services Collection Agency Credit Card Debt Debt Couns…" at bounding box center [245, 82] width 66 height 10
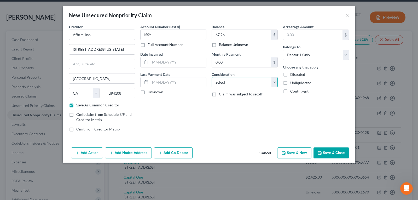
click at [250, 87] on select "Select Cable / Satellite Services Collection Agency Credit Card Debt Debt Couns…" at bounding box center [245, 82] width 66 height 10
click at [289, 152] on button "Save & New" at bounding box center [294, 152] width 34 height 11
select select "0"
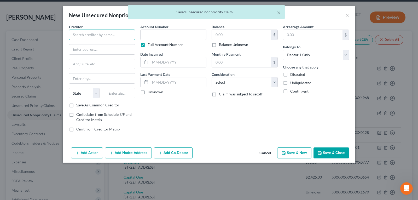
click at [91, 36] on input "text" at bounding box center [102, 35] width 66 height 10
type input "Affirm, Inc."
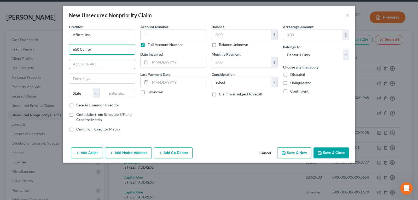
type input "[STREET_ADDRESS][US_STATE]"
click at [96, 78] on input "text" at bounding box center [102, 78] width 66 height 10
type input "[GEOGRAPHIC_DATA]"
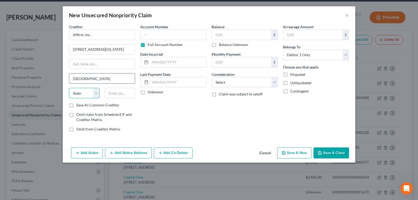
select select "4"
type input "94108"
drag, startPoint x: 161, startPoint y: 32, endPoint x: 156, endPoint y: 35, distance: 5.0
click at [161, 32] on input "text" at bounding box center [173, 35] width 66 height 10
drag, startPoint x: 140, startPoint y: 47, endPoint x: 143, endPoint y: 45, distance: 4.0
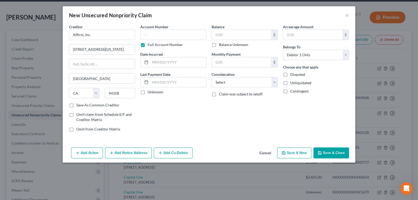
click at [148, 46] on label "Full Account Number" at bounding box center [165, 44] width 35 height 5
click at [148, 45] on label "Full Account Number" at bounding box center [165, 44] width 35 height 5
click at [150, 45] on input "Full Account Number" at bounding box center [151, 43] width 3 height 3
click at [151, 37] on input "text" at bounding box center [173, 35] width 66 height 10
type input "AOF7"
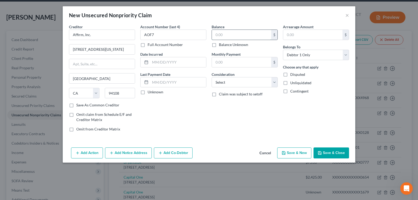
click at [244, 32] on input "text" at bounding box center [241, 35] width 59 height 10
type input "158.77"
click at [305, 151] on button "Save & New" at bounding box center [294, 152] width 34 height 11
select select "0"
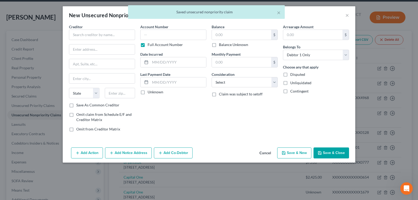
click at [104, 43] on div "Creditor * State [US_STATE] AK AR AZ CA CO [GEOGRAPHIC_DATA] DE DC [GEOGRAPHIC_…" at bounding box center [102, 63] width 66 height 78
drag, startPoint x: 104, startPoint y: 35, endPoint x: 106, endPoint y: 32, distance: 3.5
click at [106, 34] on input "text" at bounding box center [102, 35] width 66 height 10
type input "Affirm, Inc."
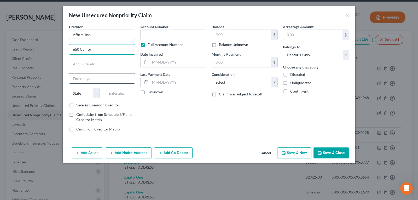
type input "[STREET_ADDRESS][US_STATE]"
drag, startPoint x: 96, startPoint y: 80, endPoint x: 99, endPoint y: 70, distance: 10.3
click at [98, 77] on input "text" at bounding box center [102, 78] width 66 height 10
type input "[GEOGRAPHIC_DATA]"
select select "4"
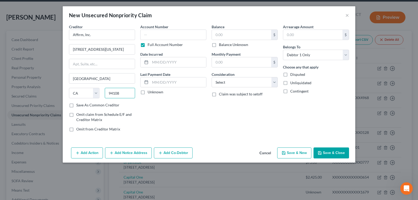
type input "94108"
click at [148, 43] on label "Full Account Number" at bounding box center [165, 44] width 35 height 5
click at [150, 43] on input "Full Account Number" at bounding box center [151, 43] width 3 height 3
click at [152, 36] on input "text" at bounding box center [173, 35] width 66 height 10
type input "KED3"
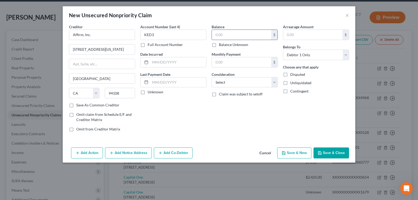
click at [228, 36] on input "text" at bounding box center [241, 35] width 59 height 10
type input "113.76"
click at [293, 156] on button "Save & New" at bounding box center [294, 152] width 34 height 11
select select "0"
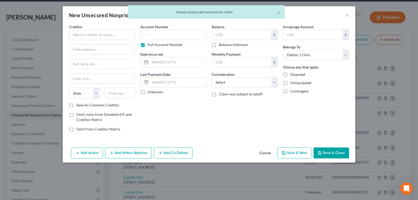
click at [106, 40] on div "Creditor * State [US_STATE] AK AR AZ CA CO [GEOGRAPHIC_DATA] DE DC [GEOGRAPHIC_…" at bounding box center [102, 63] width 66 height 78
click at [106, 36] on input "text" at bounding box center [102, 35] width 66 height 10
type input "Affirm, Inc."
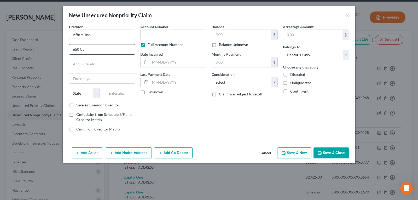
type input "[STREET_ADDRESS][US_STATE]"
click at [107, 79] on input "text" at bounding box center [102, 78] width 66 height 10
type input "[GEOGRAPHIC_DATA]"
select select "4"
type input "94108"
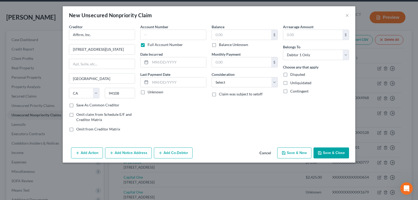
click at [148, 45] on label "Full Account Number" at bounding box center [165, 44] width 35 height 5
click at [150, 45] on input "Full Account Number" at bounding box center [151, 43] width 3 height 3
click at [159, 35] on input "text" at bounding box center [173, 35] width 66 height 10
type input "2OP5"
click at [229, 34] on input "text" at bounding box center [241, 35] width 59 height 10
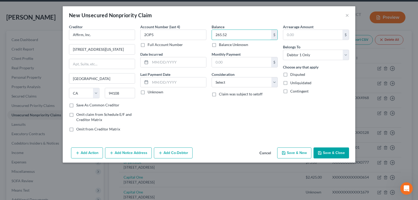
type input "265.52"
click at [292, 153] on button "Save & New" at bounding box center [294, 152] width 34 height 11
select select "0"
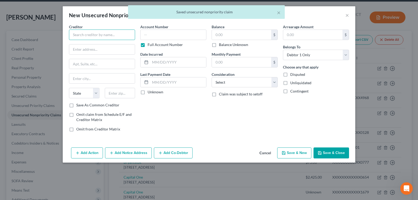
click at [112, 33] on input "text" at bounding box center [102, 35] width 66 height 10
type input "Affirm, Inc."
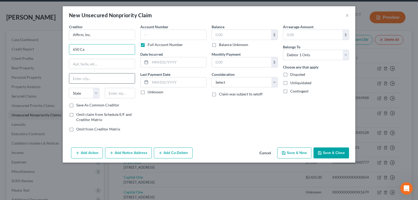
type input "[STREET_ADDRESS][US_STATE]"
click at [102, 81] on input "text" at bounding box center [102, 78] width 66 height 10
type input "[GEOGRAPHIC_DATA]"
select select "4"
type input "94108"
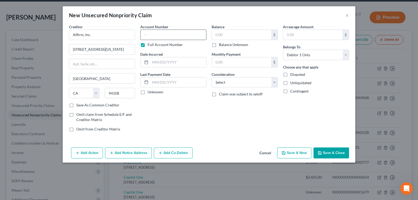
drag, startPoint x: 184, startPoint y: 27, endPoint x: 172, endPoint y: 36, distance: 14.8
click at [181, 29] on div "Account Number Full Account Number" at bounding box center [173, 35] width 66 height 23
click at [148, 45] on label "Full Account Number" at bounding box center [165, 44] width 35 height 5
click at [148, 44] on label "Full Account Number" at bounding box center [165, 44] width 35 height 5
click at [150, 44] on input "Full Account Number" at bounding box center [151, 43] width 3 height 3
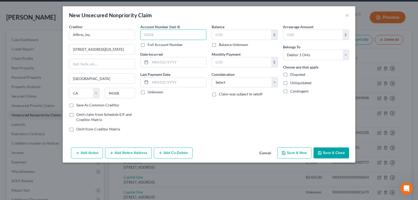
click at [158, 36] on input "text" at bounding box center [173, 35] width 66 height 10
click at [229, 30] on input "text" at bounding box center [241, 35] width 59 height 10
click at [289, 153] on button "Save & New" at bounding box center [294, 152] width 34 height 11
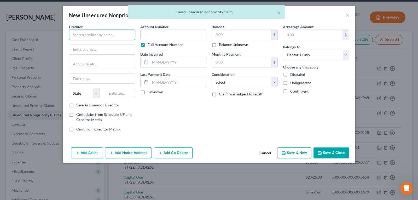
click at [114, 33] on input "text" at bounding box center [102, 35] width 66 height 10
click at [261, 153] on button "Cancel" at bounding box center [265, 153] width 20 height 10
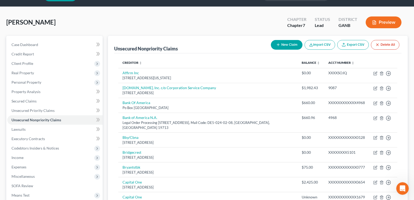
scroll to position [0, 0]
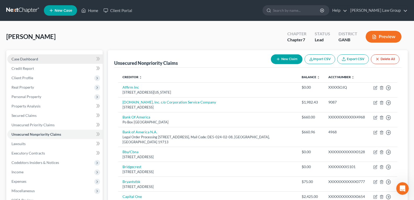
click at [34, 58] on span "Case Dashboard" at bounding box center [25, 59] width 27 height 4
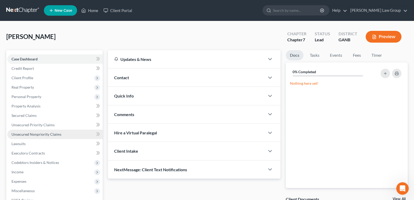
click at [27, 133] on span "Unsecured Nonpriority Claims" at bounding box center [37, 134] width 50 height 4
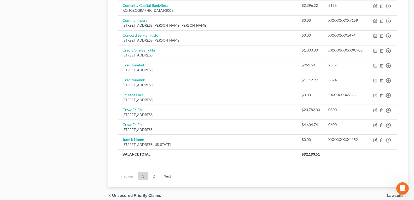
scroll to position [404, 0]
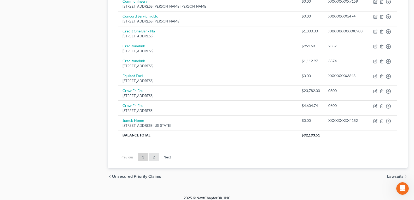
click at [155, 153] on link "2" at bounding box center [154, 157] width 10 height 8
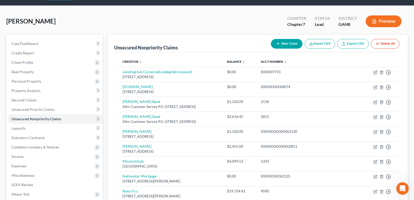
scroll to position [0, 0]
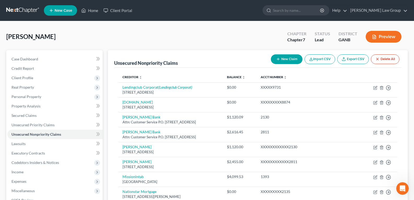
click at [294, 60] on button "New Claim" at bounding box center [287, 59] width 32 height 10
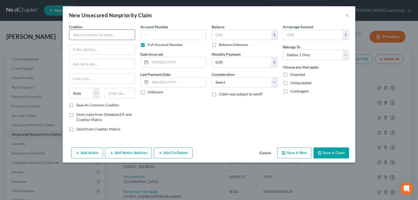
drag, startPoint x: 102, startPoint y: 29, endPoint x: 100, endPoint y: 37, distance: 8.1
click at [100, 37] on div "Creditor *" at bounding box center [102, 32] width 66 height 16
click at [100, 37] on input "text" at bounding box center [102, 35] width 66 height 10
click at [148, 43] on label "Full Account Number" at bounding box center [165, 44] width 35 height 5
click at [150, 43] on input "Full Account Number" at bounding box center [151, 43] width 3 height 3
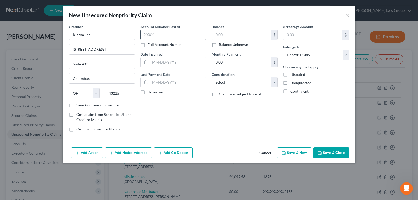
drag, startPoint x: 162, startPoint y: 27, endPoint x: 159, endPoint y: 33, distance: 6.2
click at [161, 30] on div "Account Number (last 4) Full Account Number" at bounding box center [173, 35] width 66 height 23
click at [159, 33] on input "text" at bounding box center [173, 35] width 66 height 10
click at [148, 47] on label "Full Account Number" at bounding box center [165, 44] width 35 height 5
click at [150, 45] on input "Full Account Number" at bounding box center [151, 43] width 3 height 3
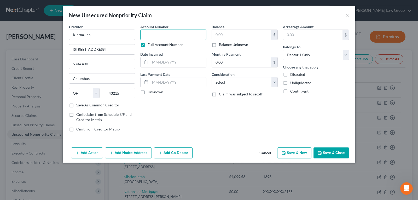
click at [155, 35] on input "text" at bounding box center [173, 35] width 66 height 10
click at [198, 73] on div "Last Payment Date Unknown" at bounding box center [173, 83] width 66 height 23
click at [172, 36] on input "text" at bounding box center [173, 35] width 66 height 10
click at [252, 30] on input "text" at bounding box center [241, 35] width 59 height 10
click at [250, 31] on input "723.13" at bounding box center [241, 35] width 59 height 10
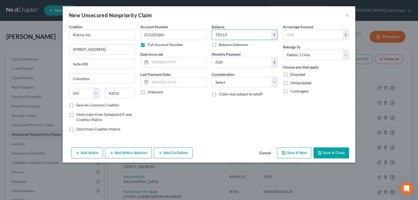
click at [289, 151] on button "Save & New" at bounding box center [294, 152] width 34 height 11
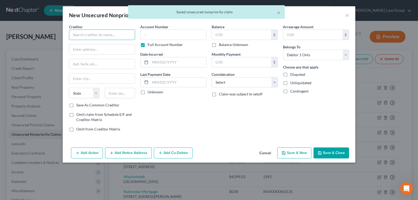
click at [113, 32] on input "text" at bounding box center [102, 35] width 66 height 10
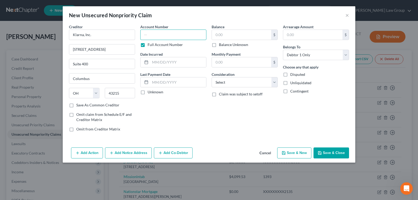
click at [154, 33] on input "text" at bounding box center [173, 35] width 66 height 10
click at [231, 34] on input "text" at bounding box center [241, 35] width 59 height 10
click at [289, 152] on button "Save & New" at bounding box center [294, 152] width 34 height 11
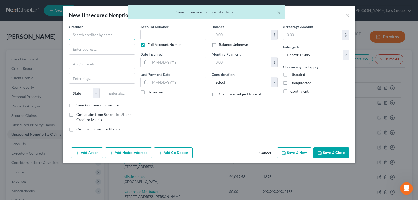
click at [92, 36] on input "text" at bounding box center [102, 35] width 66 height 10
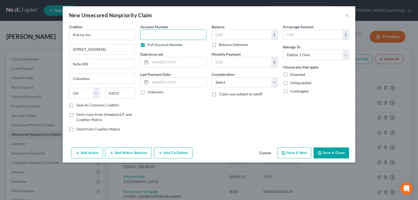
drag, startPoint x: 159, startPoint y: 33, endPoint x: 158, endPoint y: 36, distance: 3.3
click at [159, 34] on input "text" at bounding box center [173, 35] width 66 height 10
click at [151, 47] on label "Full Account Number" at bounding box center [165, 44] width 35 height 5
click at [151, 45] on input "Full Account Number" at bounding box center [151, 43] width 3 height 3
click at [155, 36] on input "text" at bounding box center [173, 35] width 66 height 10
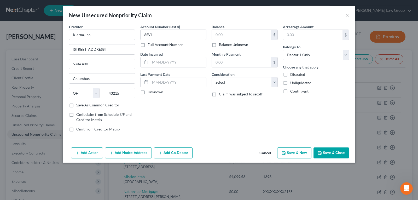
click at [148, 47] on label "Full Account Number" at bounding box center [165, 44] width 35 height 5
click at [150, 45] on input "Full Account Number" at bounding box center [151, 43] width 3 height 3
click at [164, 35] on input "6SVH" at bounding box center [173, 35] width 66 height 10
click at [241, 38] on input "text" at bounding box center [241, 35] width 59 height 10
click at [243, 34] on input "text" at bounding box center [241, 35] width 59 height 10
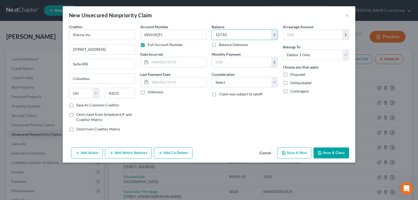
drag, startPoint x: 73, startPoint y: 104, endPoint x: 152, endPoint y: 103, distance: 79.5
click at [76, 104] on label "Save As Common Creditor" at bounding box center [97, 104] width 43 height 5
click at [78, 104] on input "Save As Common Creditor" at bounding box center [79, 103] width 3 height 3
click at [293, 152] on button "Save & New" at bounding box center [294, 152] width 34 height 11
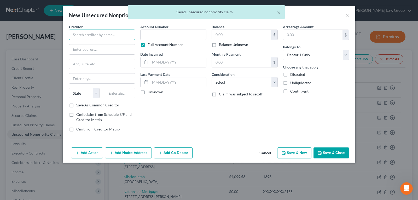
click at [102, 32] on input "text" at bounding box center [102, 35] width 66 height 10
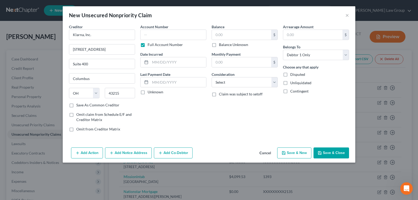
click at [148, 44] on label "Full Account Number" at bounding box center [165, 44] width 35 height 5
click at [150, 44] on input "Full Account Number" at bounding box center [151, 43] width 3 height 3
click at [159, 34] on input "text" at bounding box center [173, 35] width 66 height 10
click at [147, 44] on div "Full Account Number" at bounding box center [173, 44] width 66 height 5
click at [148, 45] on label "Full Account Number" at bounding box center [165, 44] width 35 height 5
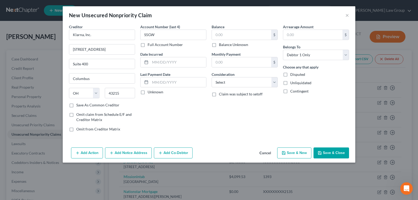
click at [150, 45] on input "Full Account Number" at bounding box center [151, 43] width 3 height 3
click at [165, 34] on input "S5GW" at bounding box center [173, 35] width 66 height 10
click at [228, 32] on input "text" at bounding box center [241, 35] width 59 height 10
click at [214, 115] on div "Balance 78.30 $ Balance Unknown Balance Undetermined 78.30 $ Balance Unknown Mo…" at bounding box center [244, 80] width 71 height 112
click at [289, 153] on button "Save & New" at bounding box center [294, 152] width 34 height 11
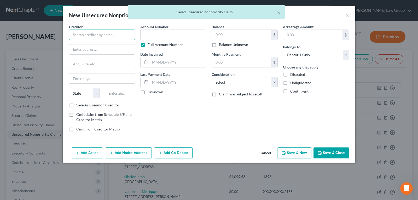
drag, startPoint x: 115, startPoint y: 37, endPoint x: 115, endPoint y: 33, distance: 4.0
click at [115, 36] on input "text" at bounding box center [102, 35] width 66 height 10
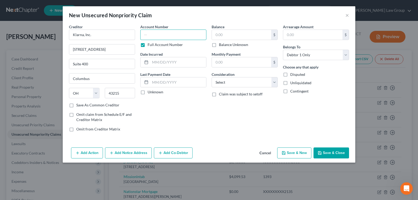
click at [167, 32] on input "text" at bounding box center [173, 35] width 66 height 10
click at [258, 29] on div "Balance $ Balance Unknown Balance Undetermined $ Balance Unknown" at bounding box center [245, 35] width 66 height 23
click at [254, 32] on input "text" at bounding box center [241, 35] width 59 height 10
click at [324, 151] on button "Save & Close" at bounding box center [332, 152] width 36 height 11
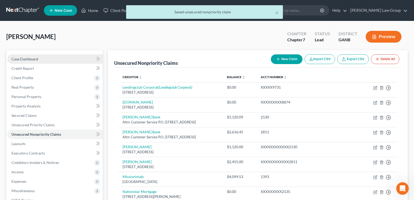
click at [23, 59] on span "Case Dashboard" at bounding box center [25, 59] width 27 height 4
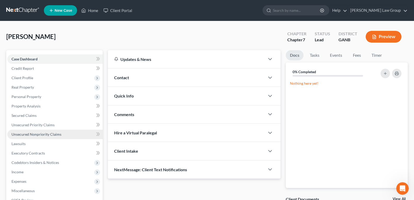
click at [29, 135] on span "Unsecured Nonpriority Claims" at bounding box center [37, 134] width 50 height 4
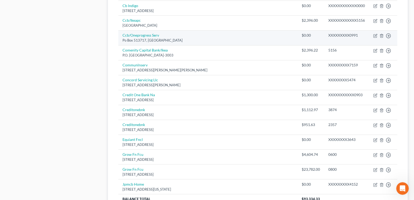
scroll to position [404, 0]
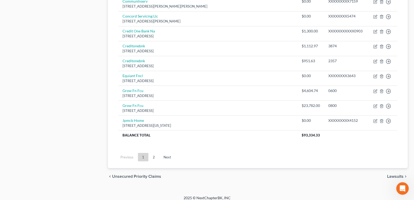
click at [154, 155] on link "2" at bounding box center [154, 157] width 10 height 8
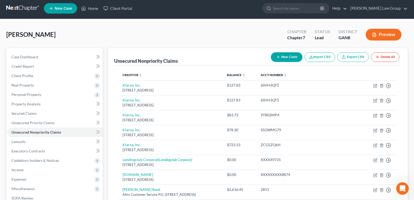
scroll to position [0, 0]
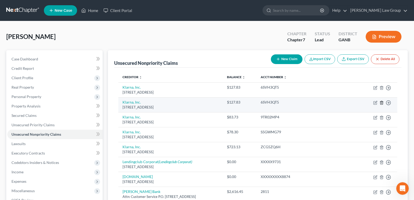
click at [380, 103] on icon "button" at bounding box center [382, 103] width 4 height 4
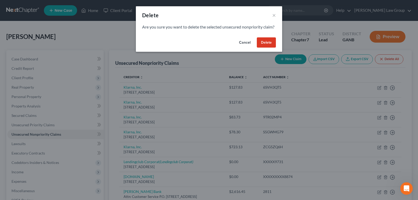
click at [264, 48] on button "Delete" at bounding box center [266, 42] width 19 height 10
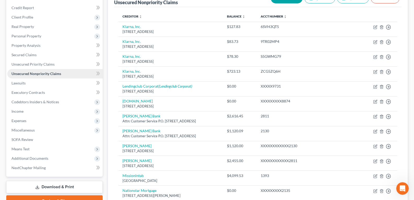
scroll to position [49, 0]
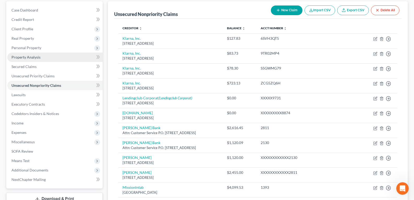
click at [19, 55] on span "Property Analysis" at bounding box center [26, 57] width 29 height 4
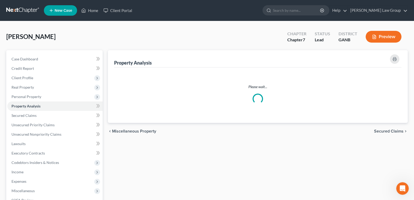
click at [22, 49] on div "[PERSON_NAME] Upgraded Chapter Chapter 7 Status Lead District GANB Preview" at bounding box center [207, 38] width 402 height 23
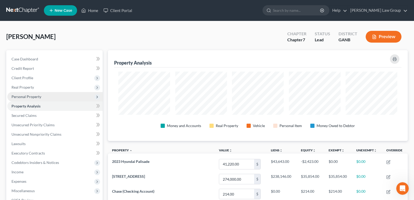
click at [21, 97] on span "Personal Property" at bounding box center [27, 96] width 30 height 4
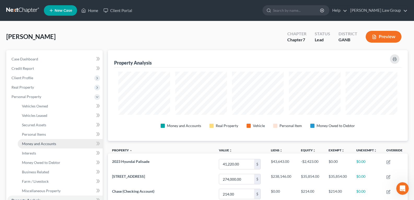
click at [43, 145] on span "Money and Accounts" at bounding box center [39, 143] width 34 height 4
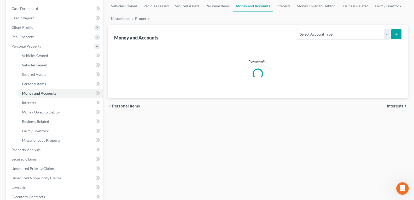
scroll to position [52, 0]
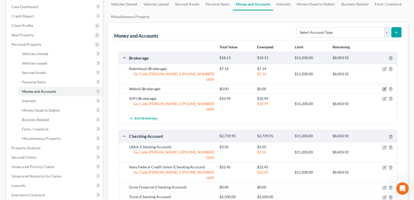
click at [384, 87] on icon "button" at bounding box center [385, 89] width 4 height 4
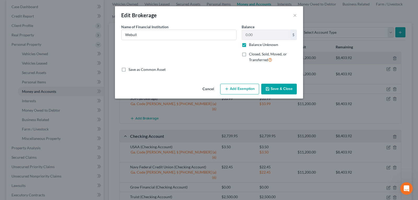
click at [249, 44] on label "Balance Unknown" at bounding box center [263, 44] width 29 height 5
click at [251, 44] on input "Balance Unknown" at bounding box center [252, 43] width 3 height 3
click at [255, 36] on input "0.00" at bounding box center [266, 35] width 48 height 10
click at [284, 92] on button "Save & Close" at bounding box center [279, 89] width 36 height 11
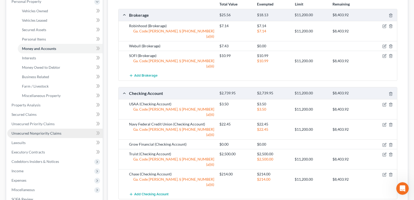
scroll to position [105, 0]
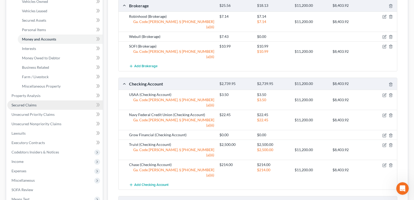
click at [22, 107] on link "Secured Claims" at bounding box center [54, 104] width 95 height 9
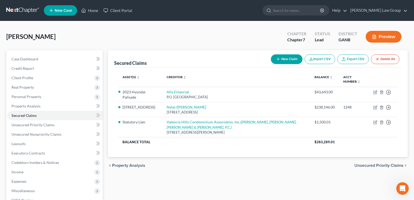
click at [285, 59] on button "New Claim" at bounding box center [287, 59] width 32 height 10
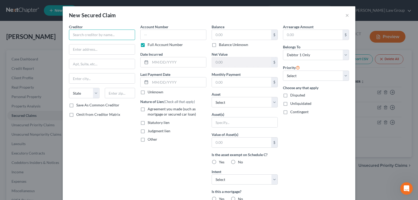
click at [109, 37] on input "text" at bounding box center [102, 35] width 66 height 10
click at [224, 120] on input "text" at bounding box center [245, 122] width 66 height 10
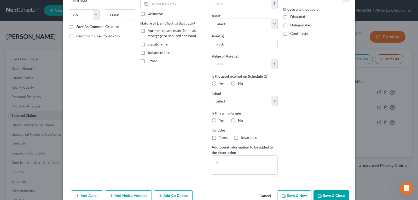
click at [334, 197] on button "Save & Close" at bounding box center [332, 195] width 36 height 11
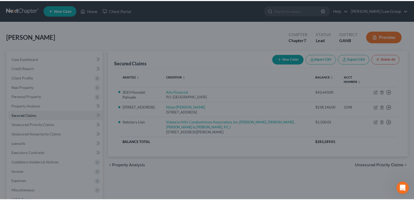
scroll to position [33, 0]
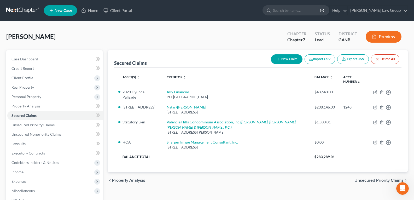
click at [208, 178] on div "chevron_left Property Analysis Unsecured Priority Claims chevron_right" at bounding box center [258, 180] width 300 height 17
drag, startPoint x: 90, startPoint y: 11, endPoint x: 140, endPoint y: 45, distance: 60.4
click at [90, 10] on link "Home" at bounding box center [90, 10] width 22 height 9
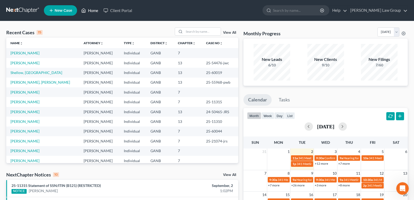
click at [93, 11] on link "Home" at bounding box center [90, 10] width 22 height 9
